Goal: Task Accomplishment & Management: Manage account settings

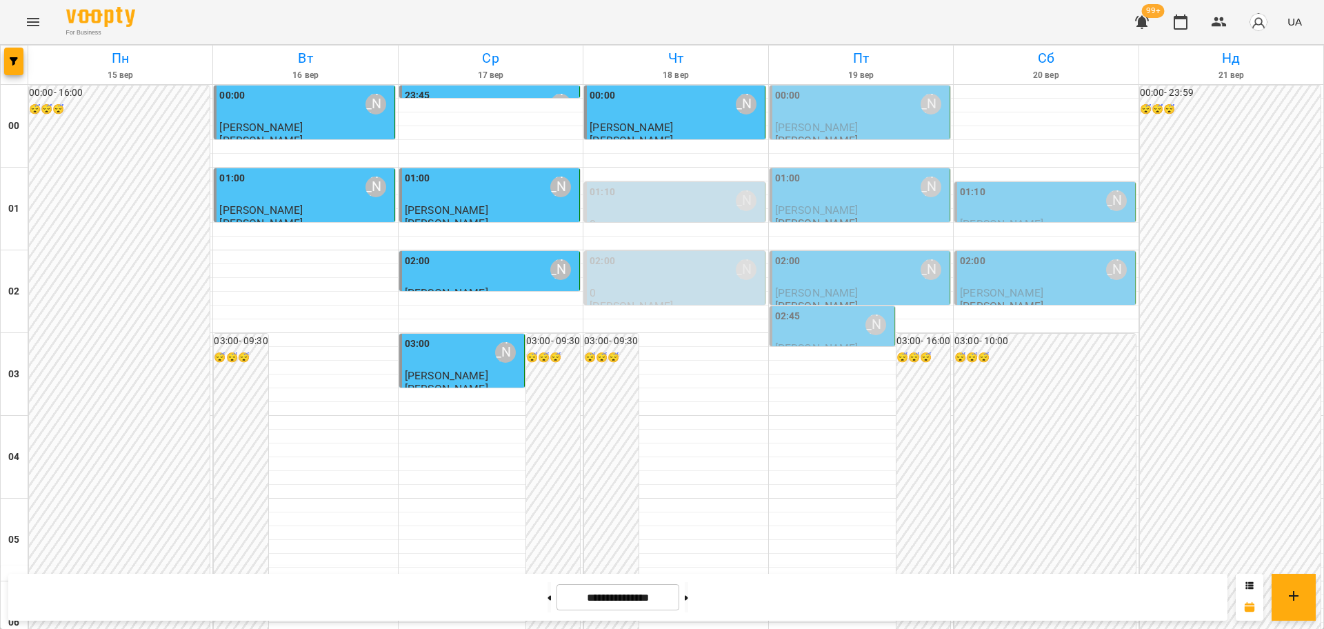
scroll to position [690, 0]
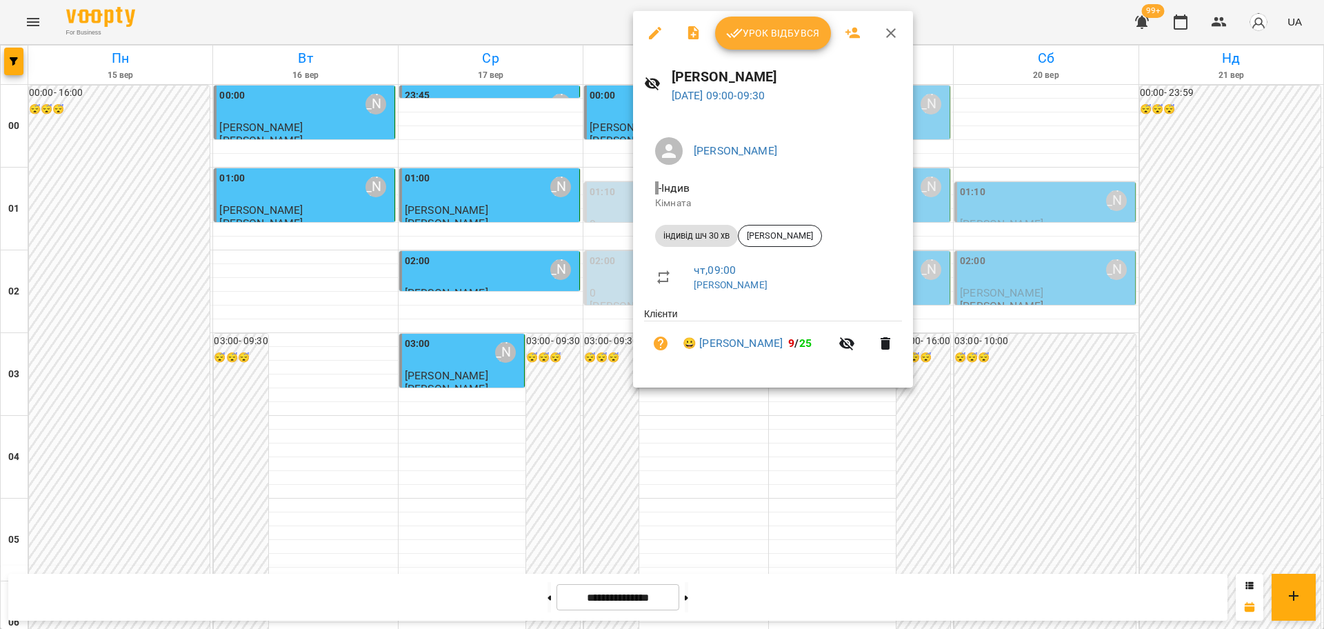
click at [761, 32] on span "Урок відбувся" at bounding box center [773, 33] width 94 height 17
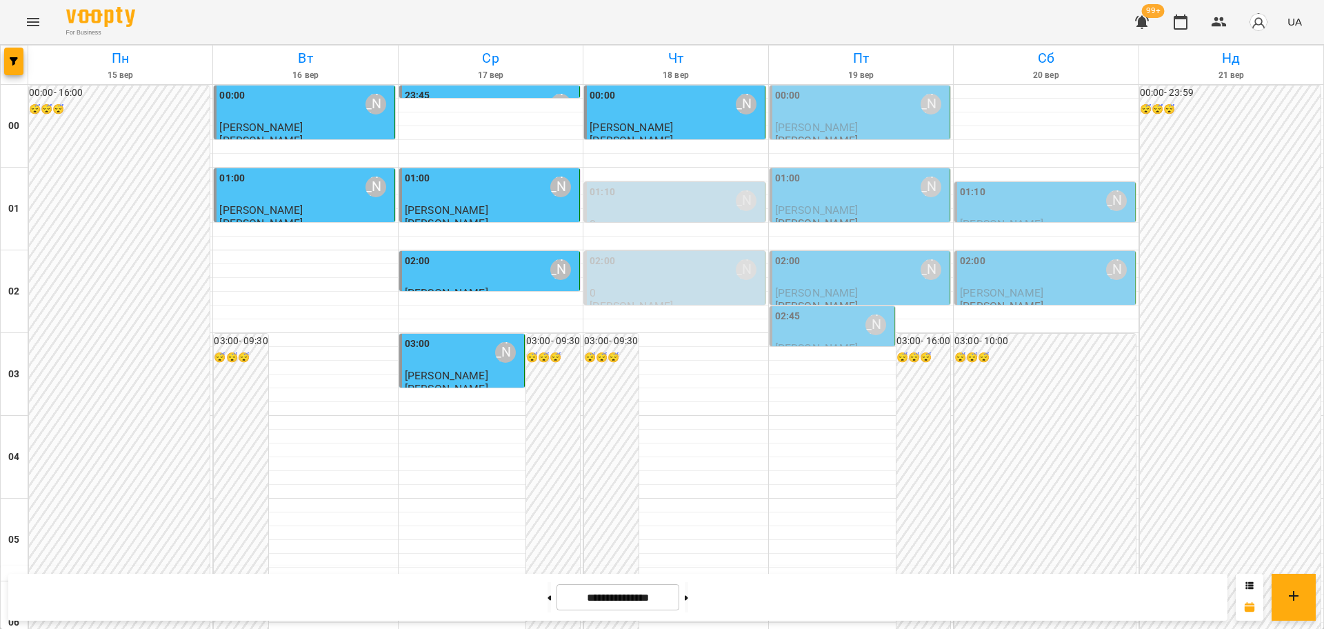
scroll to position [1207, 0]
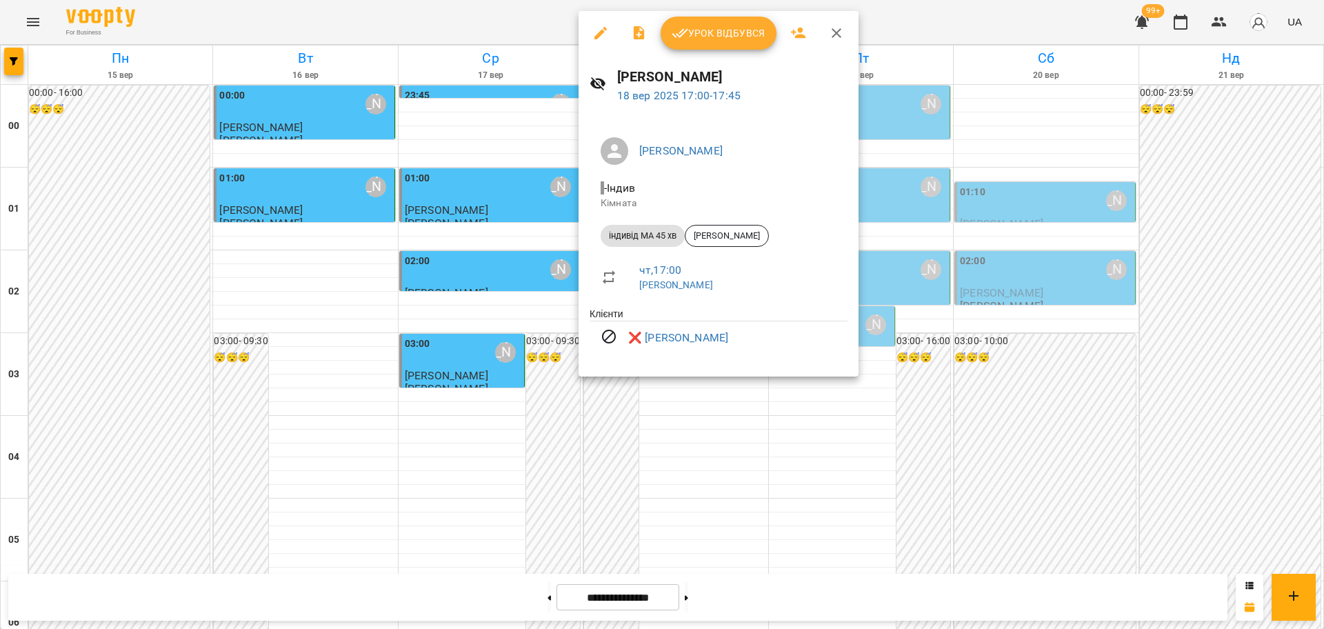
click at [834, 33] on icon "button" at bounding box center [836, 33] width 17 height 17
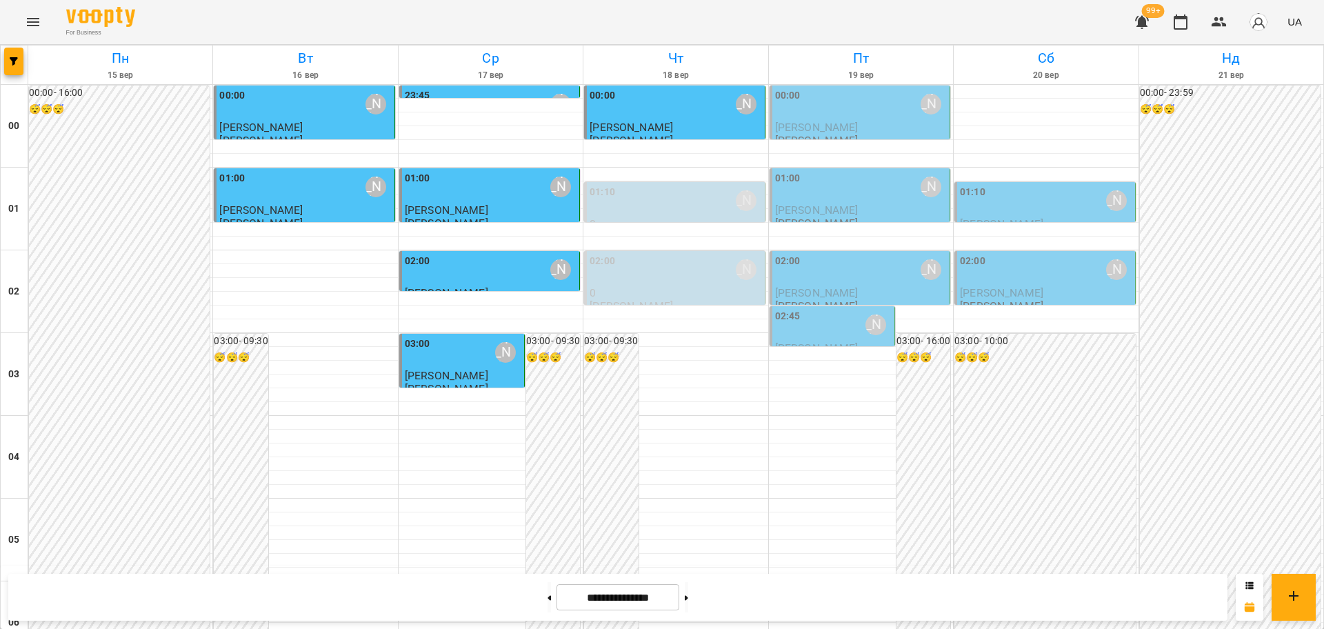
scroll to position [0, 0]
click at [29, 19] on icon "Menu" at bounding box center [33, 22] width 17 height 17
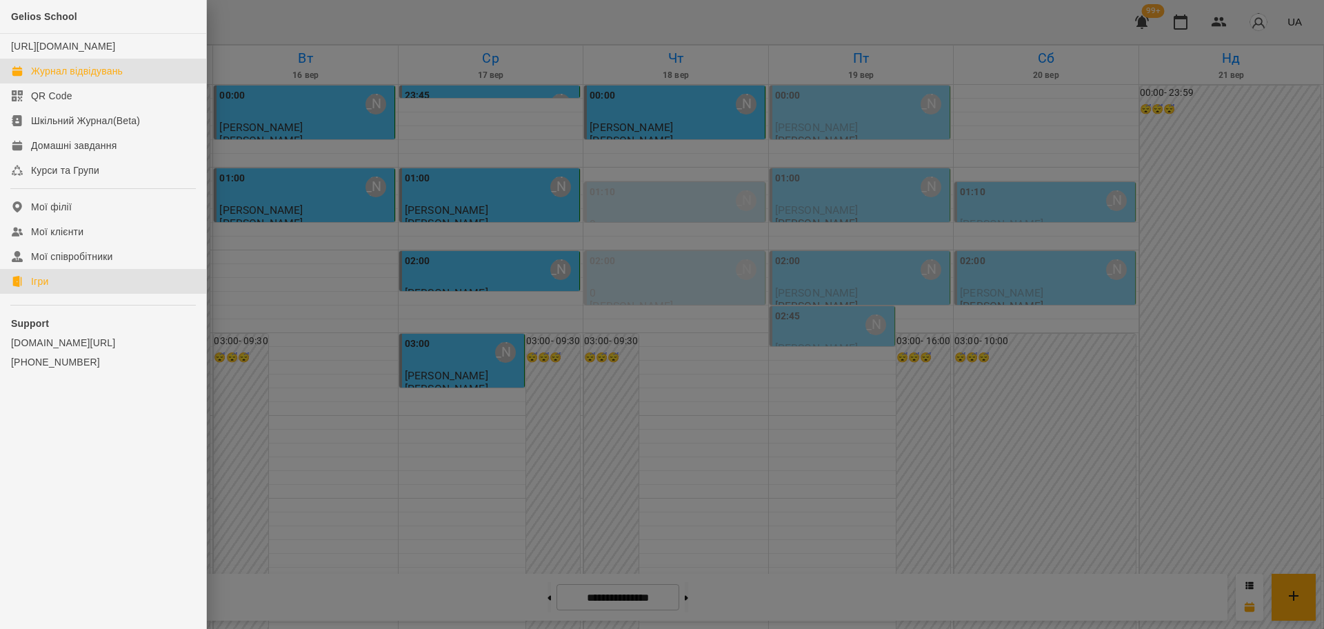
click at [37, 288] on div "Ігри" at bounding box center [39, 282] width 17 height 14
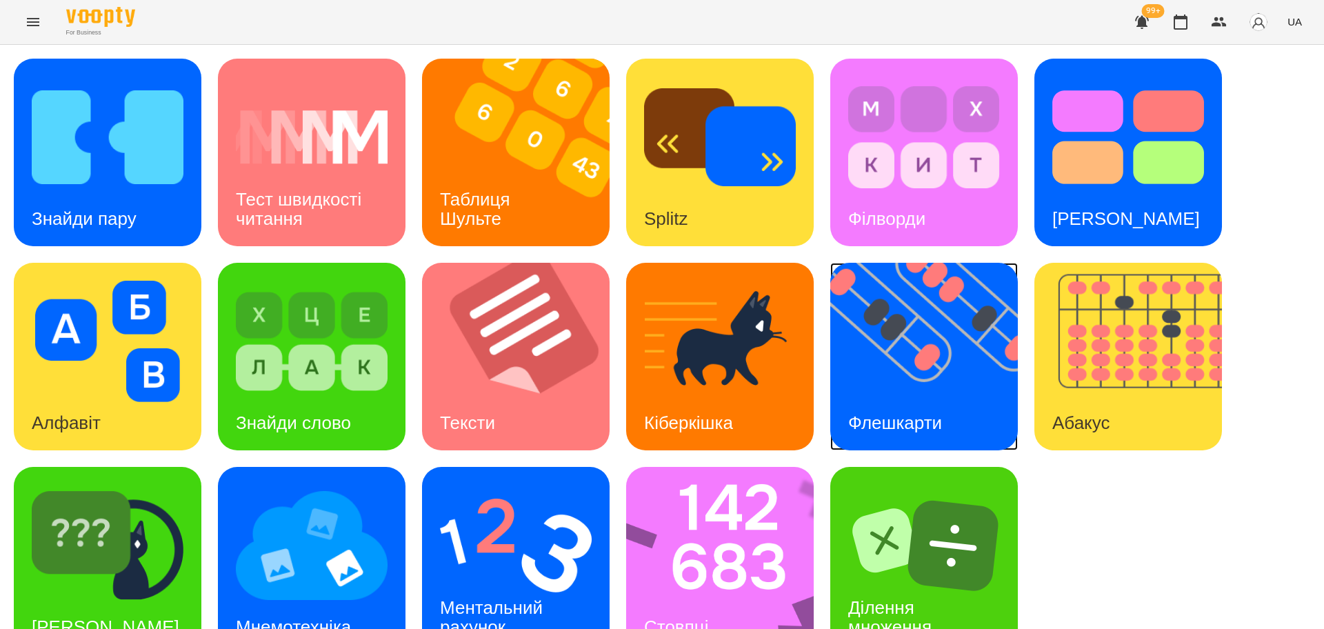
click at [909, 371] on img at bounding box center [932, 357] width 205 height 188
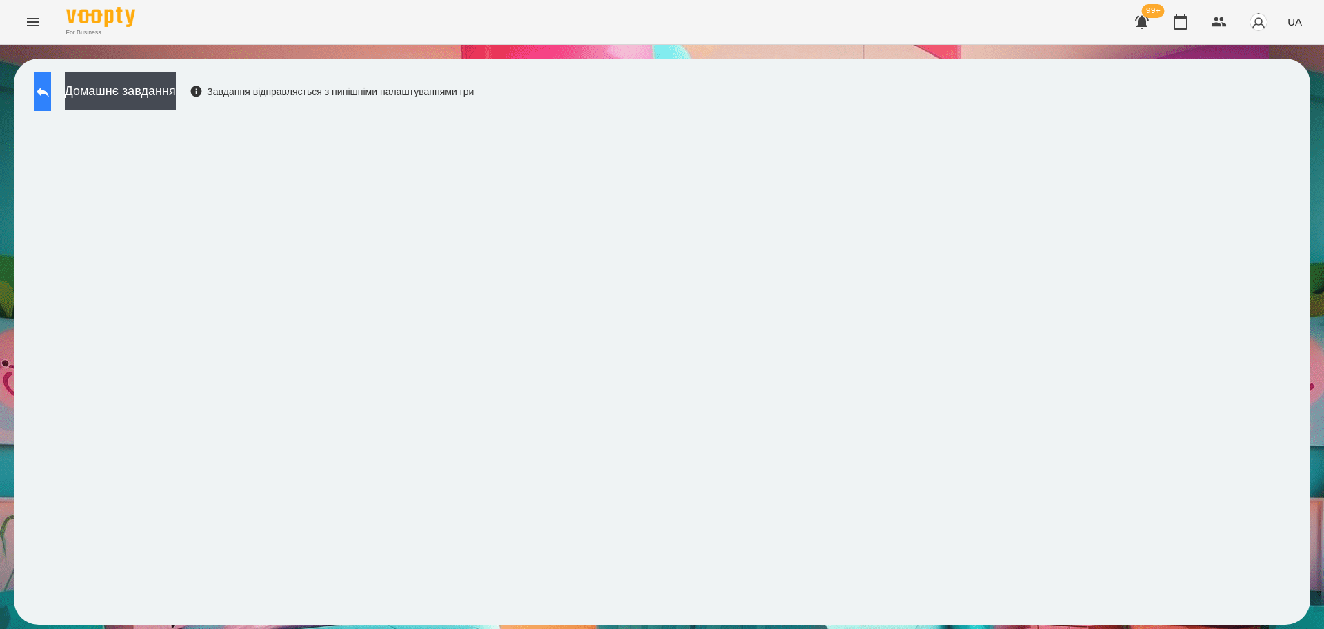
click at [51, 88] on icon at bounding box center [42, 91] width 17 height 17
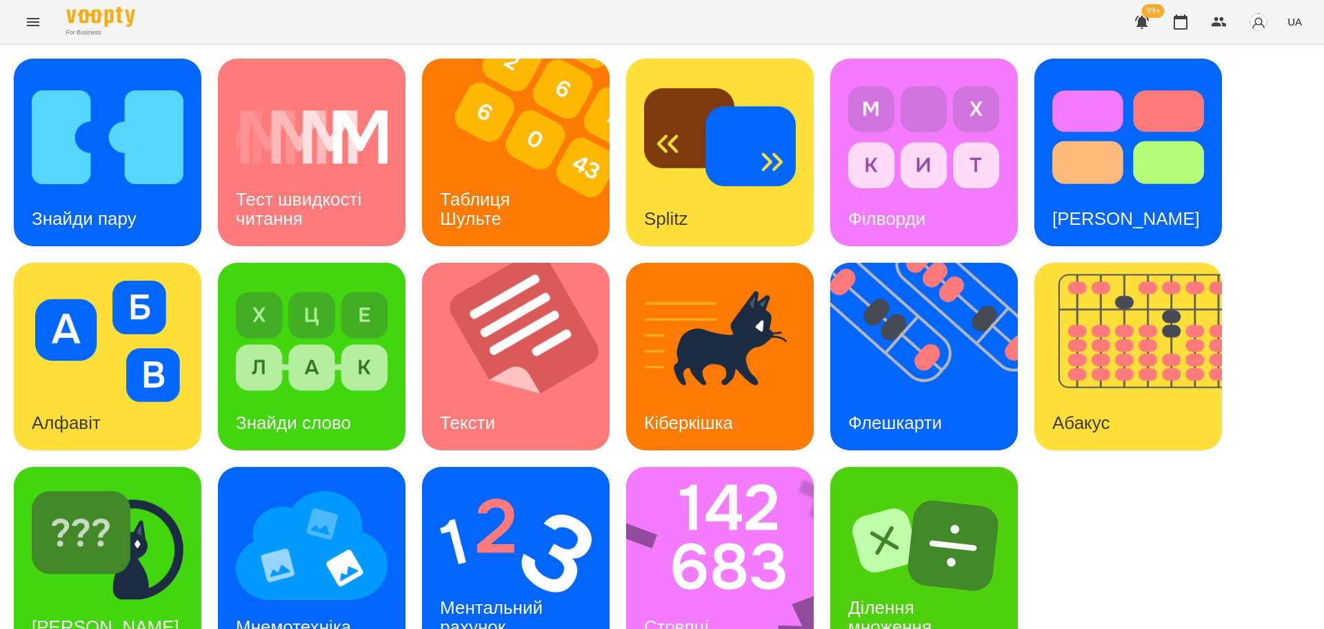
scroll to position [39, 0]
click at [704, 511] on img at bounding box center [729, 561] width 206 height 188
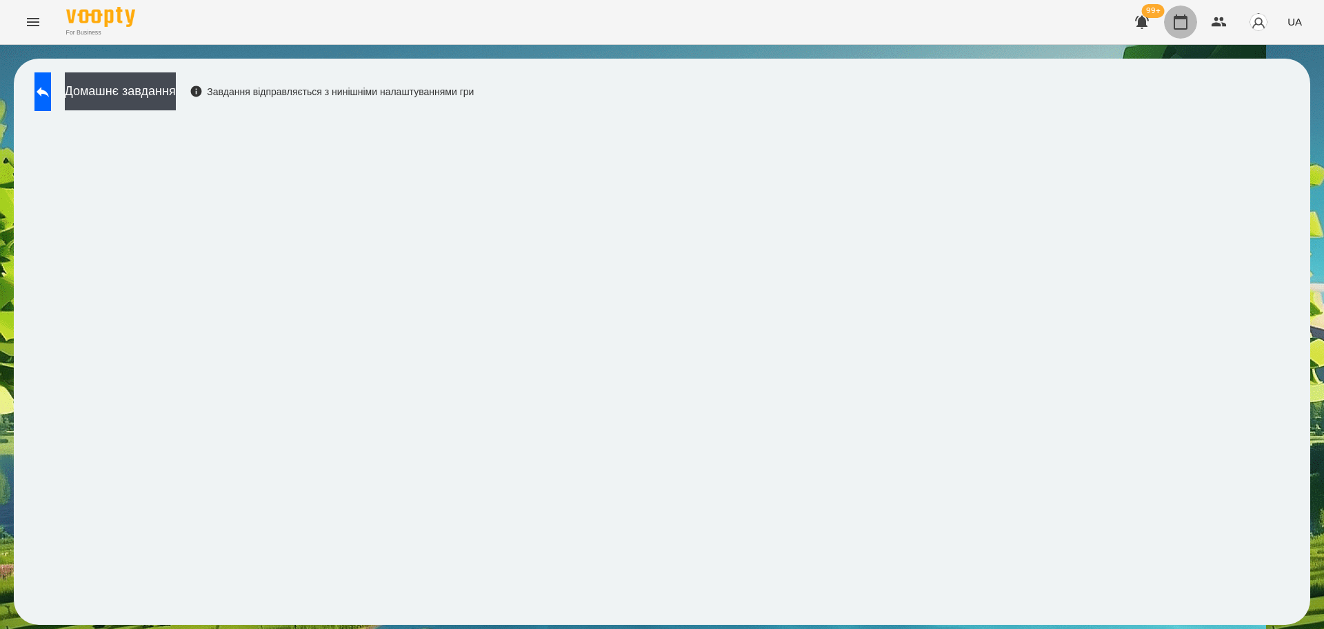
drag, startPoint x: 1180, startPoint y: 22, endPoint x: 1212, endPoint y: 5, distance: 36.1
click at [1180, 21] on icon "button" at bounding box center [1181, 22] width 17 height 17
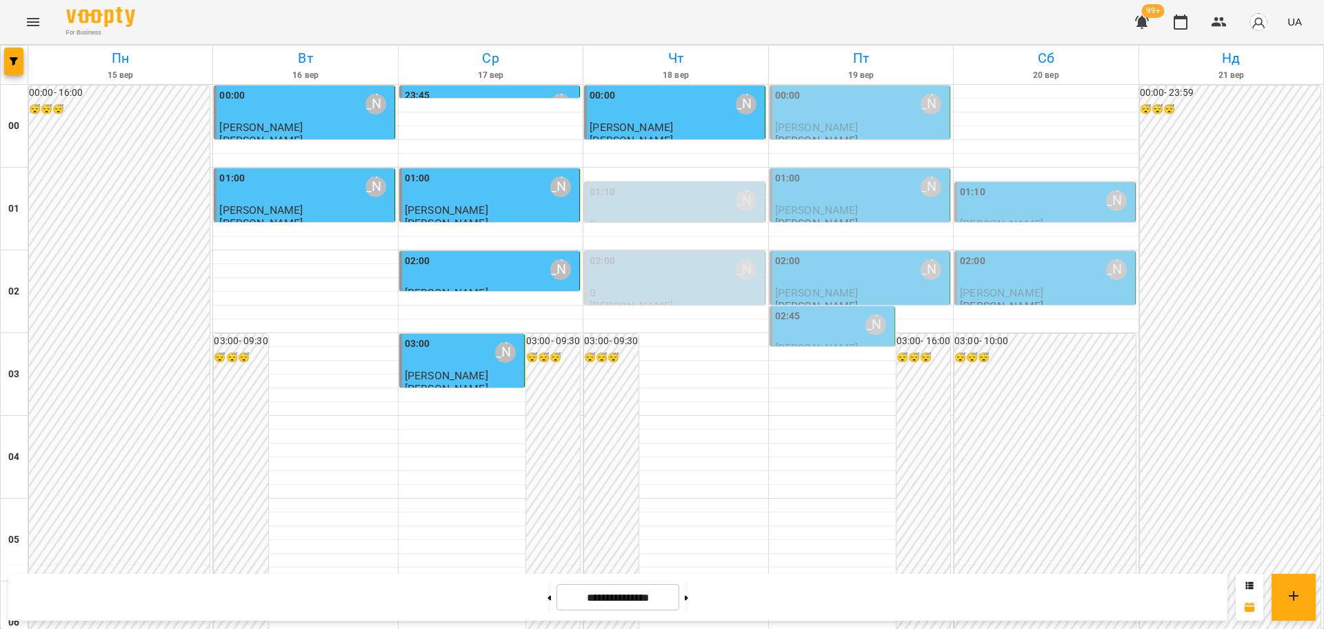
scroll to position [1207, 0]
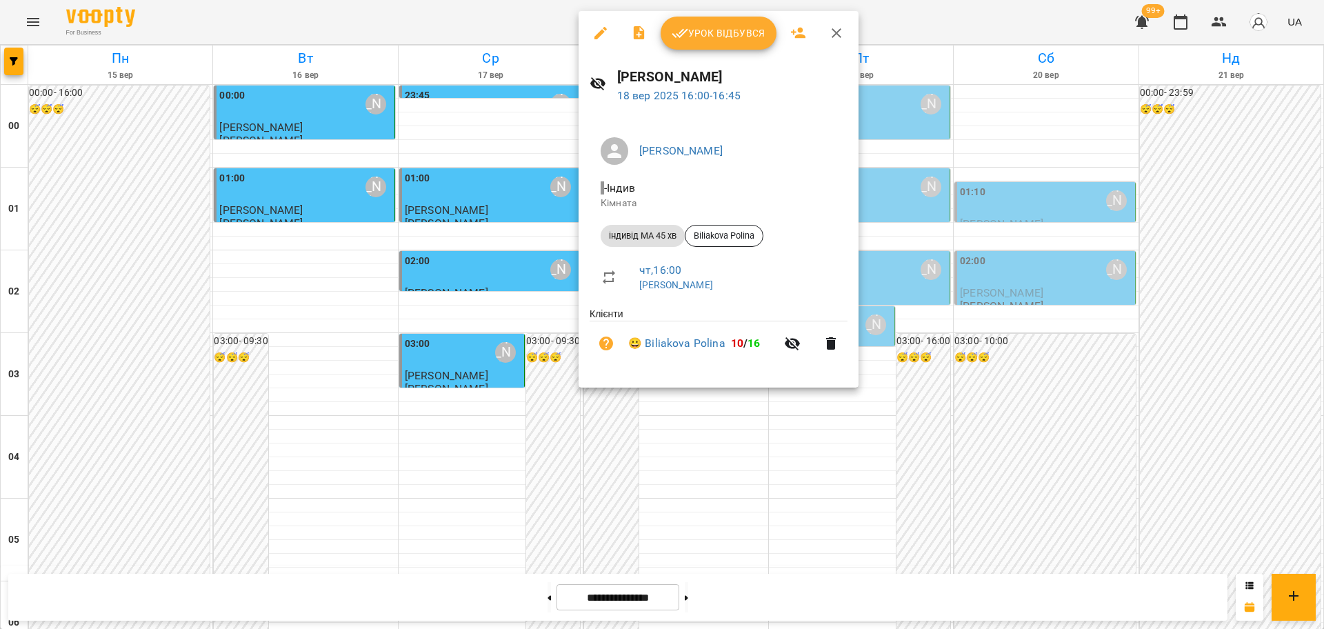
drag, startPoint x: 726, startPoint y: 34, endPoint x: 744, endPoint y: 32, distance: 18.1
click at [727, 34] on span "Урок відбувся" at bounding box center [719, 33] width 94 height 17
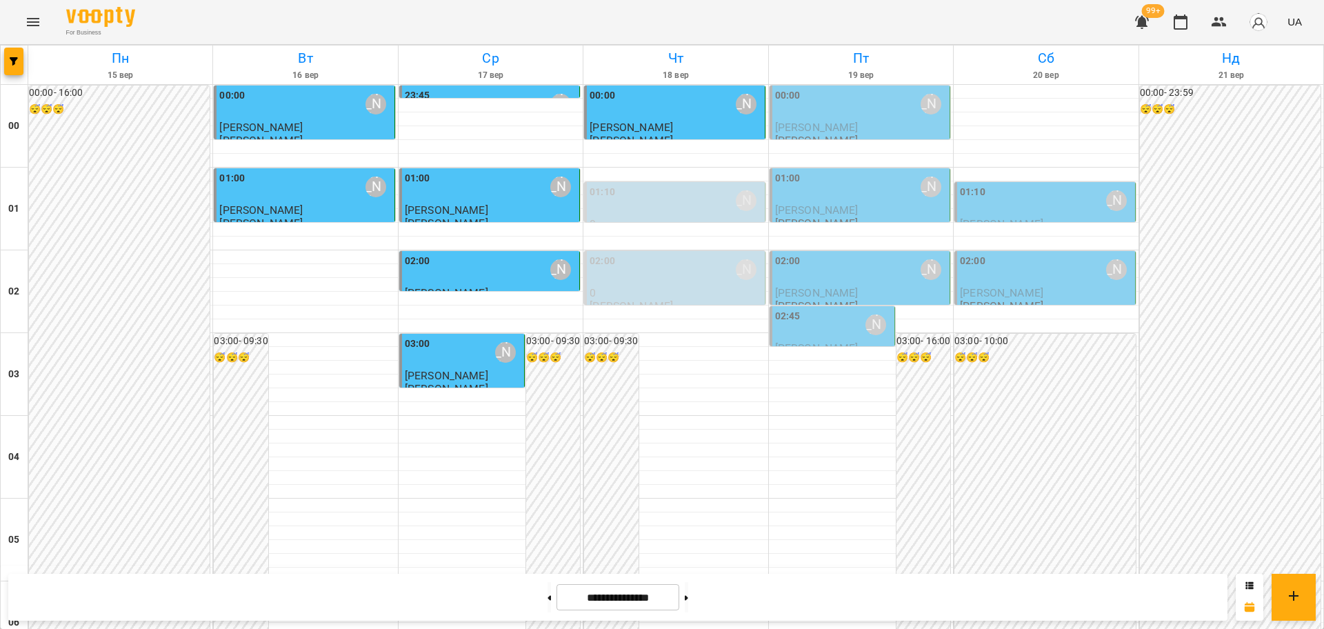
scroll to position [1332, 0]
